Goal: Check status: Check status

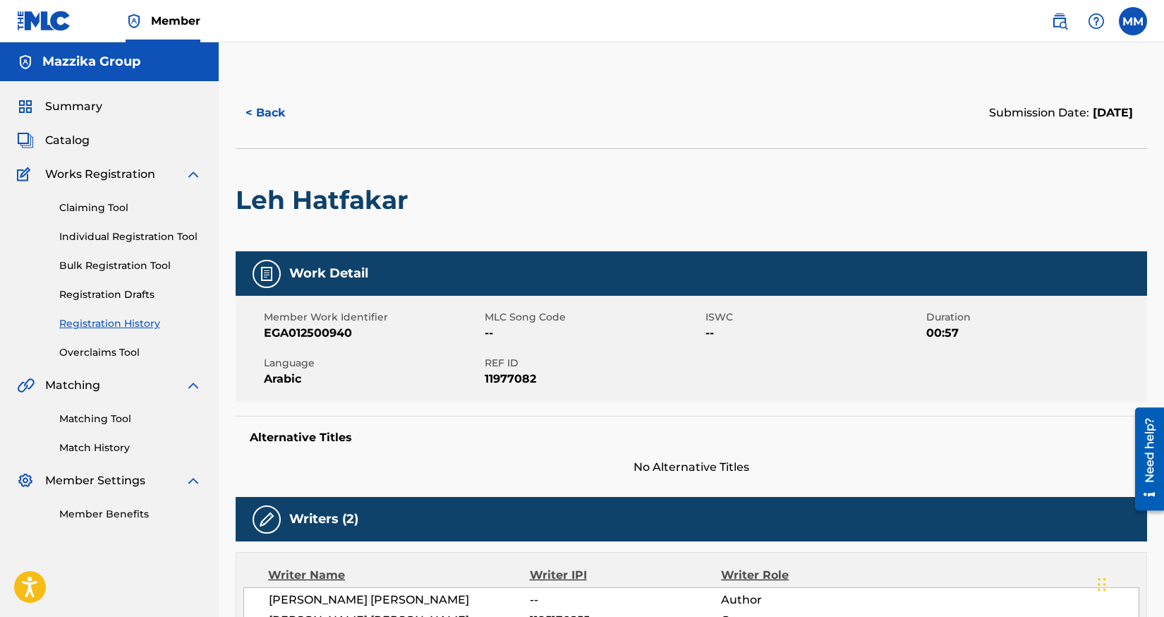
click at [65, 140] on span "Catalog" at bounding box center [67, 140] width 44 height 17
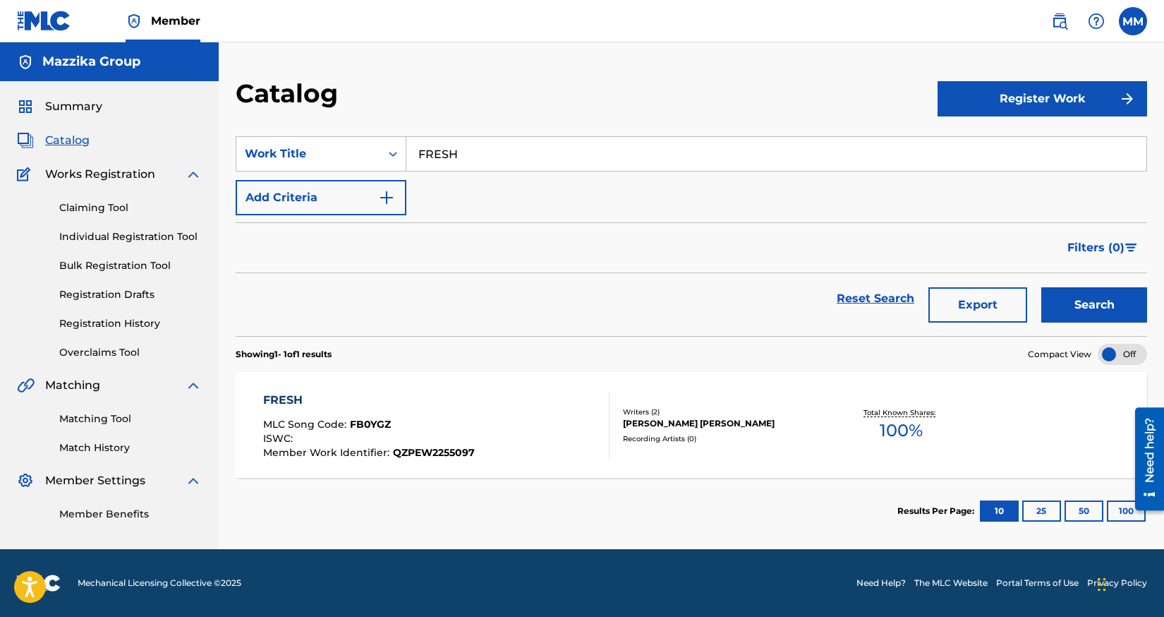
click at [474, 150] on input "FRESH" at bounding box center [776, 154] width 740 height 34
paste input "Leh Hatfakar"
type input "Leh Hatfakar"
click at [1066, 299] on button "Search" at bounding box center [1094, 304] width 106 height 35
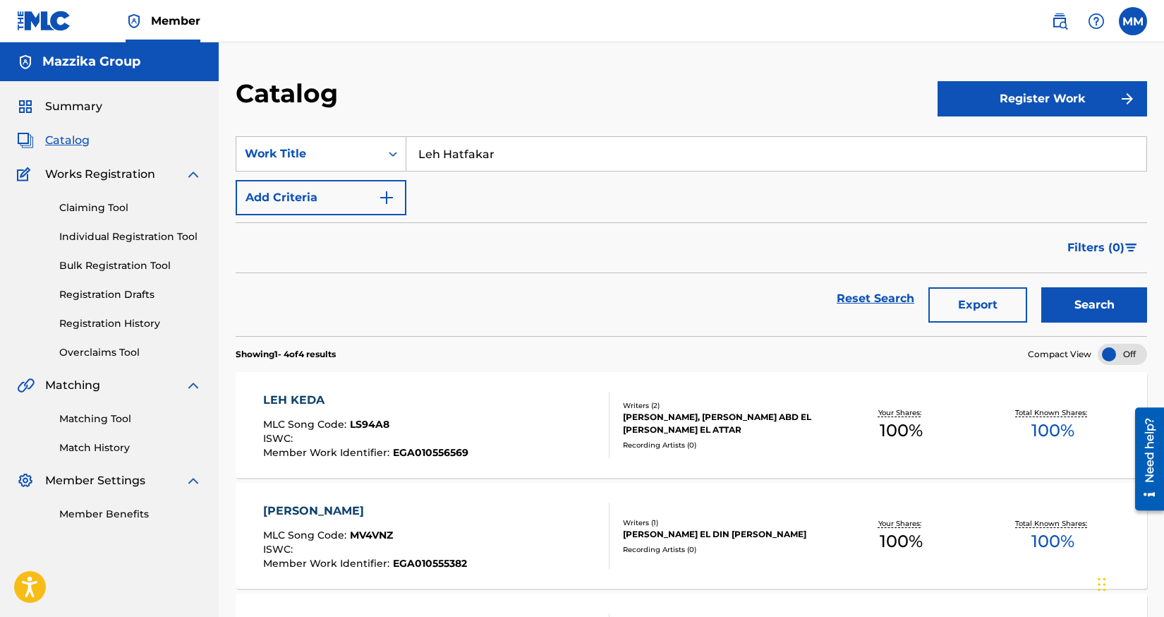
click at [85, 330] on link "Registration History" at bounding box center [130, 323] width 143 height 15
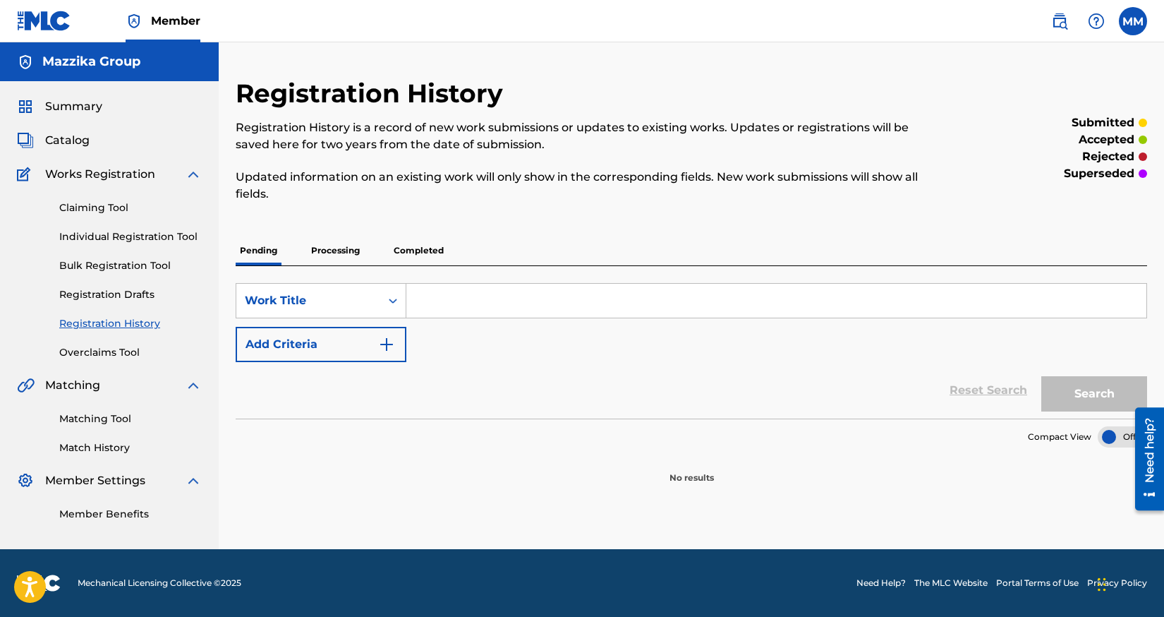
click at [320, 257] on p "Processing" at bounding box center [335, 251] width 57 height 30
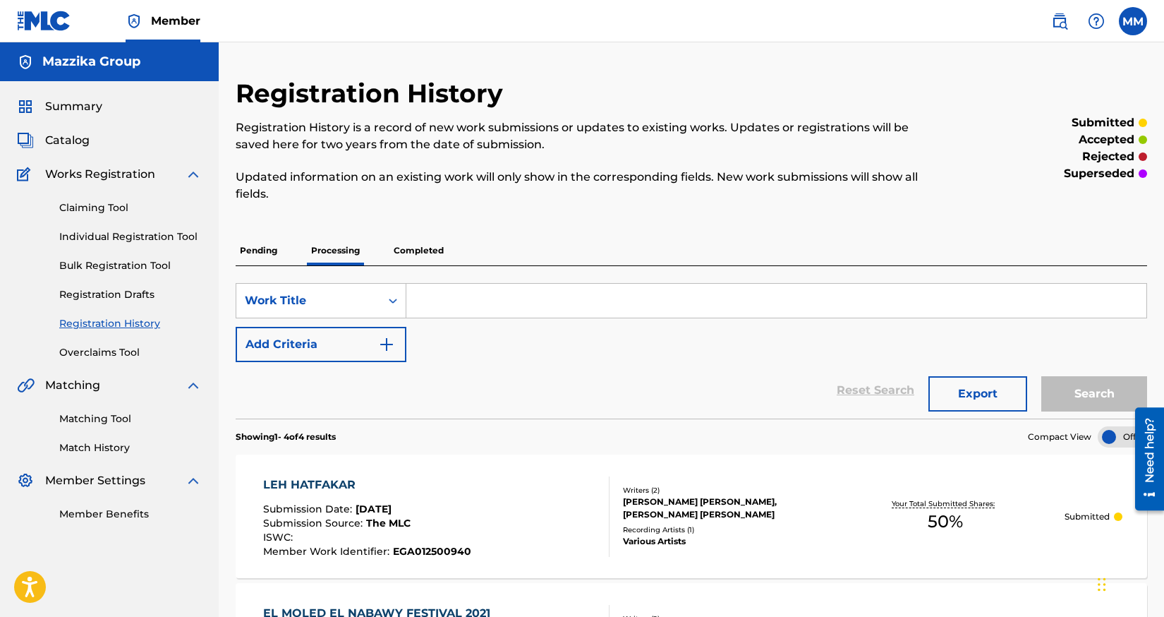
drag, startPoint x: 449, startPoint y: 289, endPoint x: 339, endPoint y: 372, distance: 137.0
click at [339, 372] on div "Reset Search Export Search" at bounding box center [691, 390] width 911 height 56
